Goal: Check status: Check status

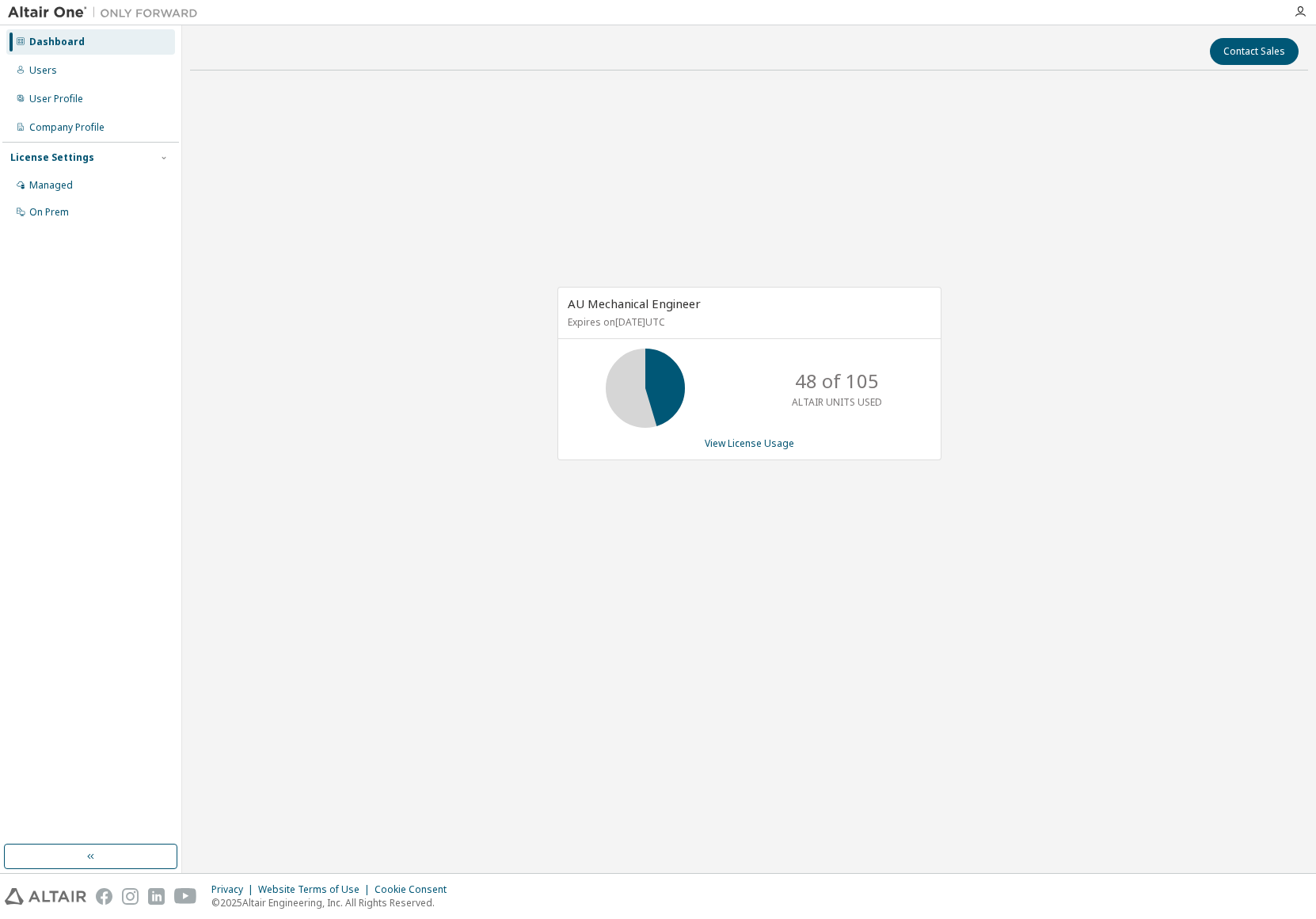
drag, startPoint x: 751, startPoint y: 455, endPoint x: 744, endPoint y: 452, distance: 7.6
click at [744, 452] on div "AU Mechanical Engineer Expires on [DATE] UTC 48 of 105 ALTAIR UNITS USED View L…" at bounding box center [749, 373] width 384 height 173
click at [737, 448] on link "View License Usage" at bounding box center [749, 443] width 89 height 14
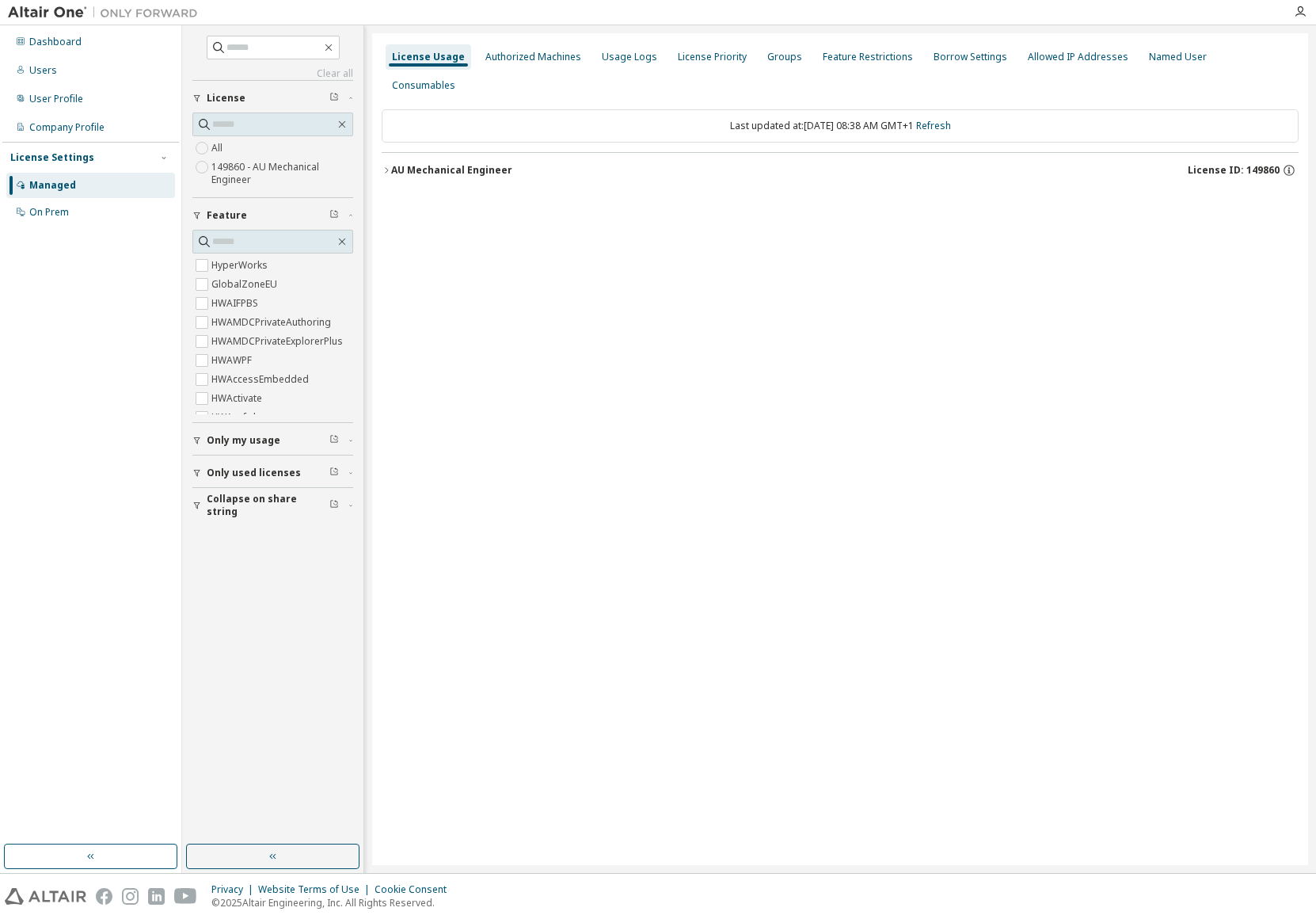
click at [387, 153] on button "AU Mechanical Engineer License ID: 149860" at bounding box center [839, 170] width 917 height 35
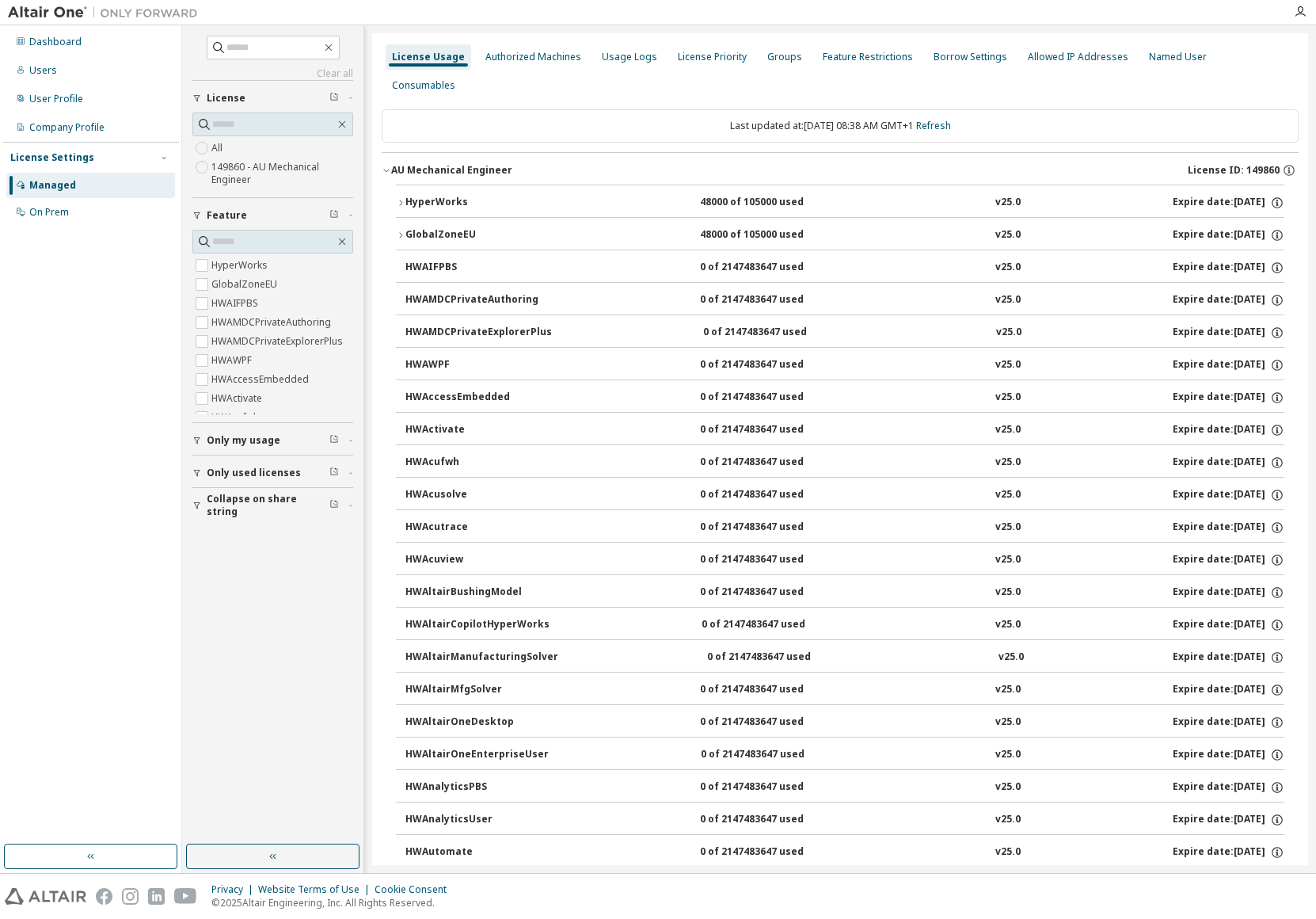
click at [459, 195] on div "HyperWorks" at bounding box center [477, 202] width 143 height 14
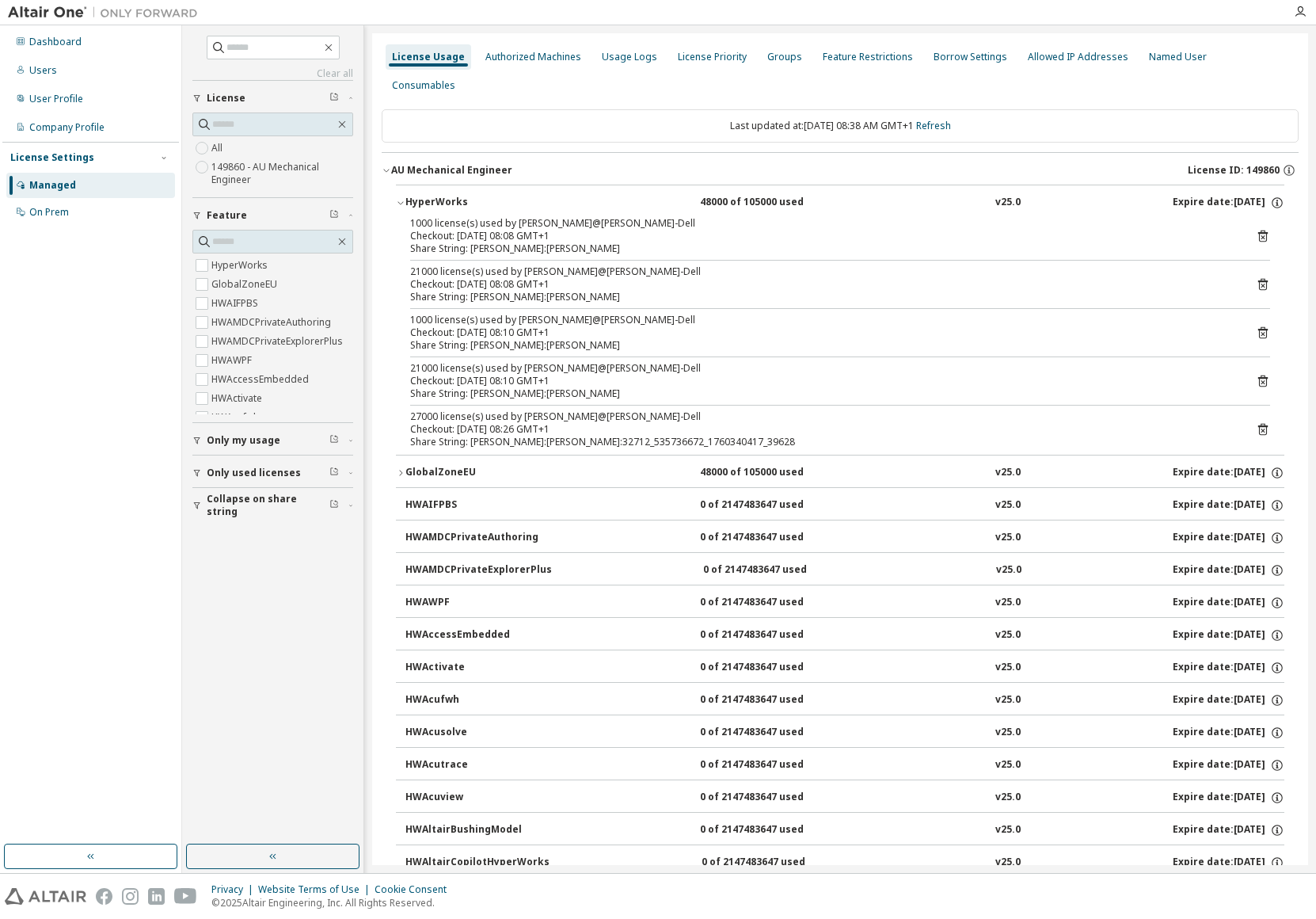
click at [650, 436] on div "Share String: [PERSON_NAME]:[PERSON_NAME]:32712_535736672_1760340417_39628" at bounding box center [821, 442] width 822 height 13
